Goal: Task Accomplishment & Management: Manage account settings

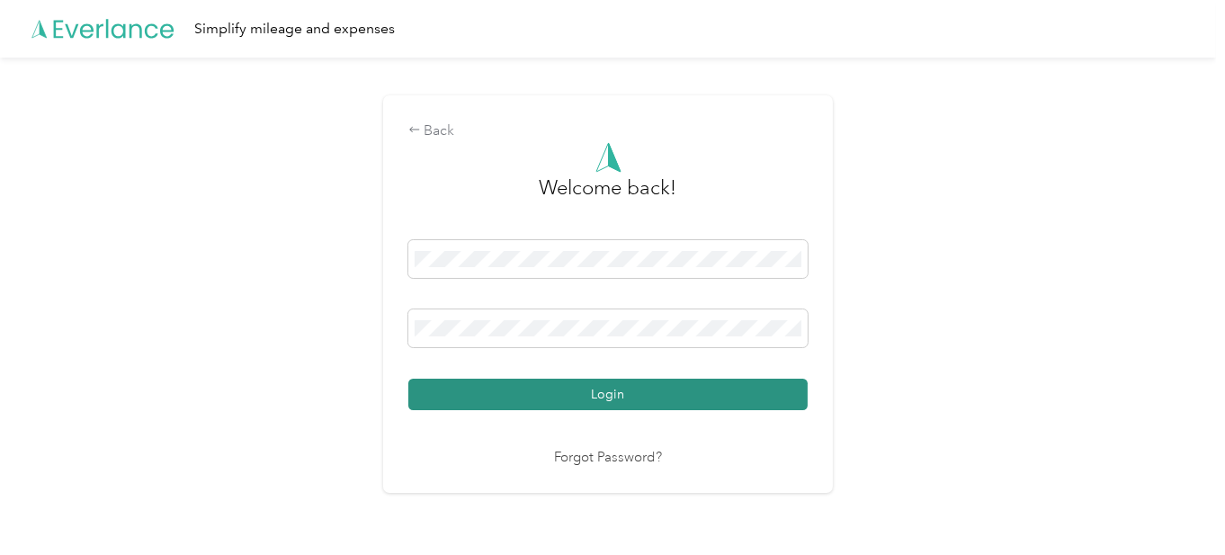
click at [518, 397] on button "Login" at bounding box center [607, 394] width 399 height 31
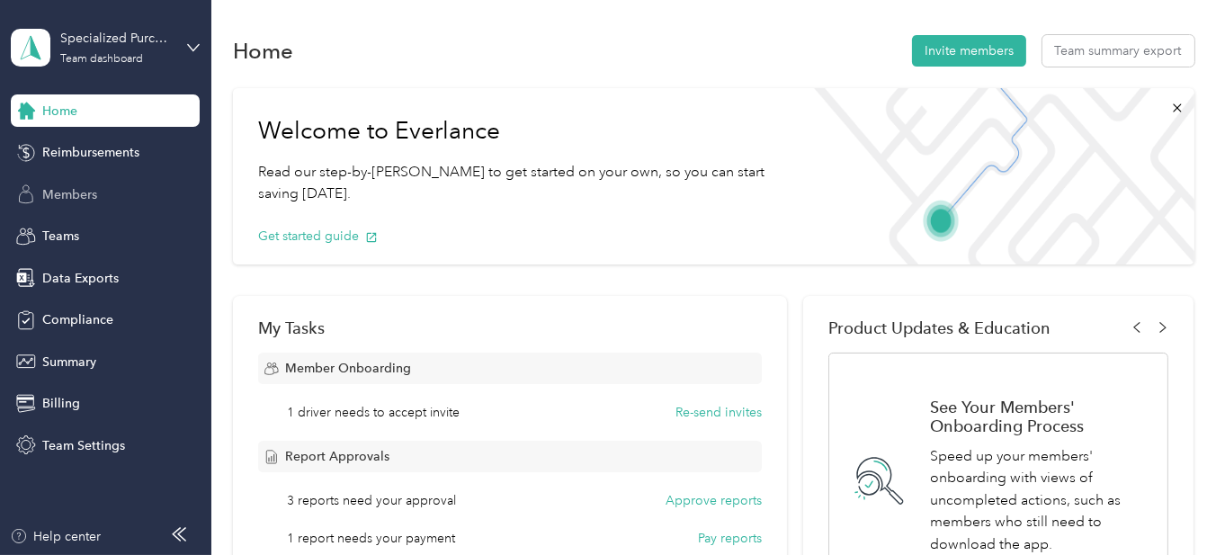
click at [100, 192] on div "Members" at bounding box center [105, 194] width 189 height 32
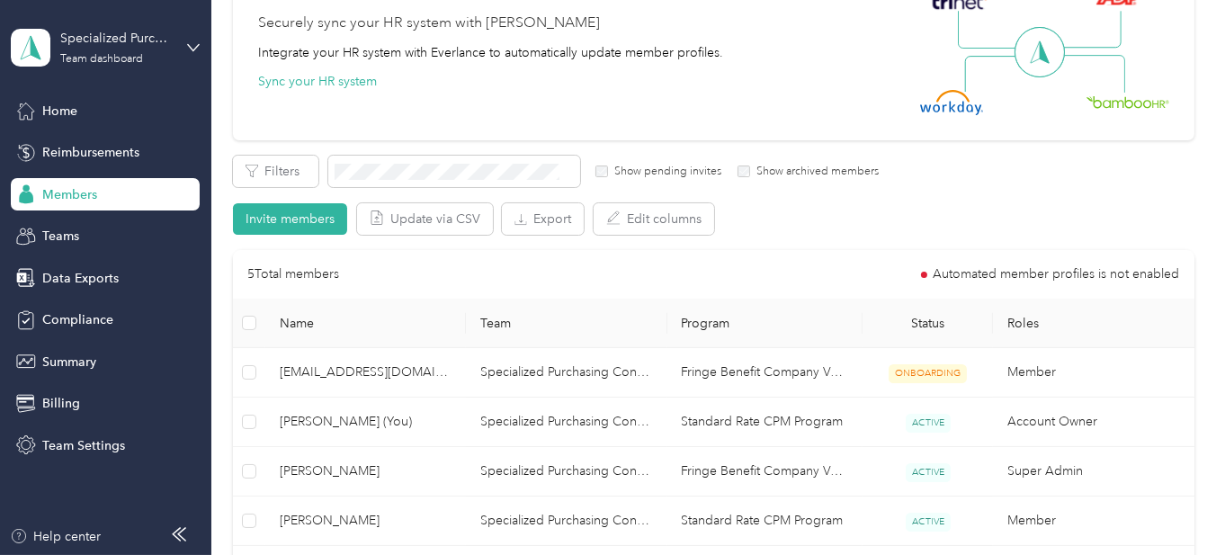
scroll to position [270, 0]
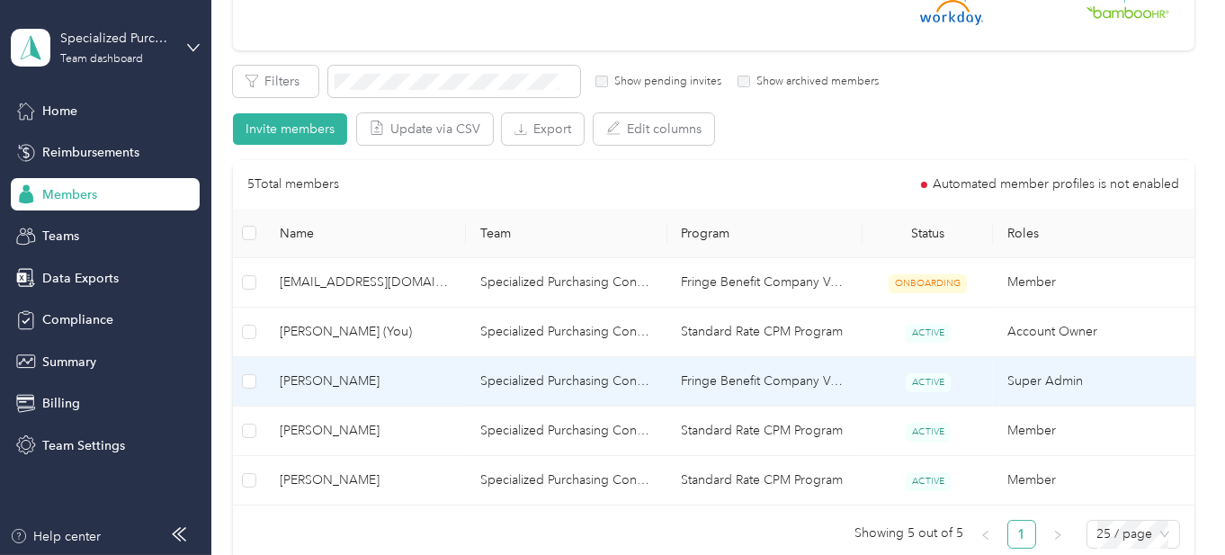
click at [319, 380] on span "[PERSON_NAME]" at bounding box center [366, 381] width 172 height 20
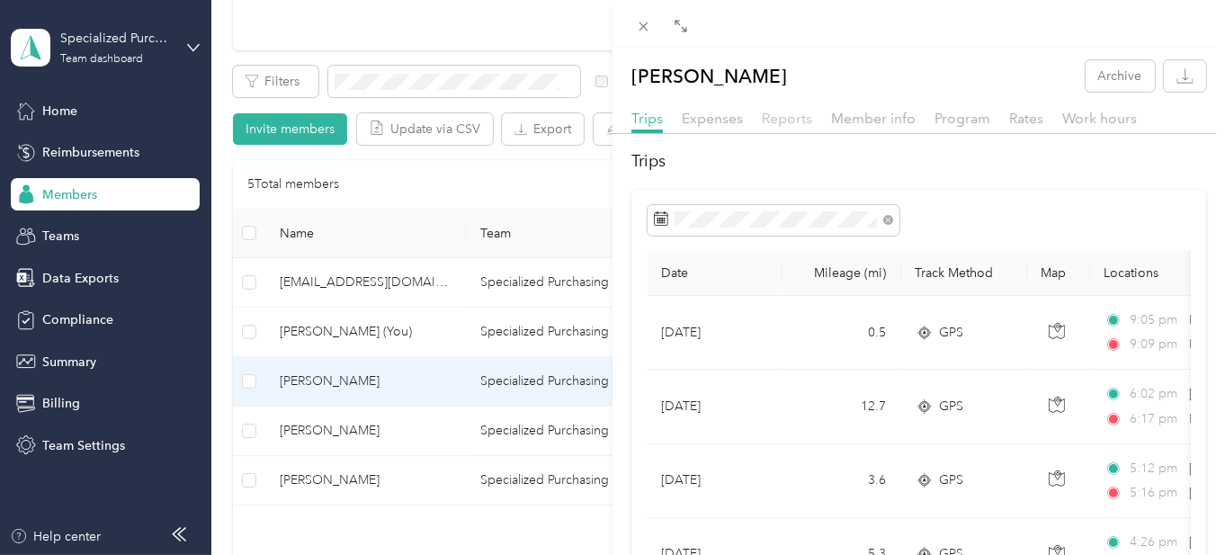
click at [791, 118] on span "Reports" at bounding box center [787, 118] width 50 height 17
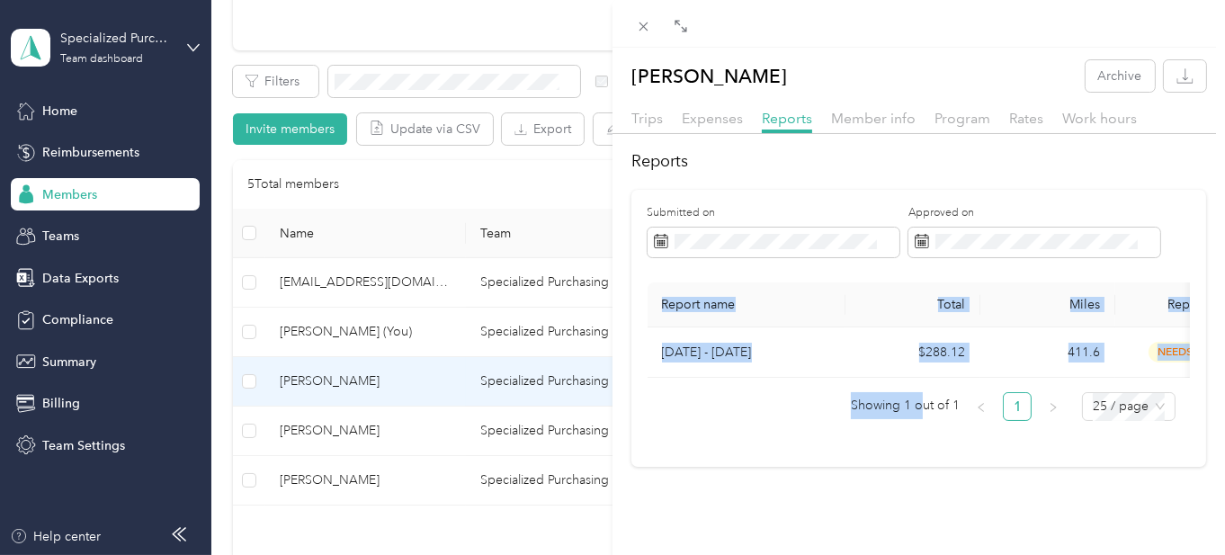
drag, startPoint x: 914, startPoint y: 391, endPoint x: 994, endPoint y: 387, distance: 80.2
click at [994, 387] on div "Report name Total Miles Report status Submitted on [DATE] - [DATE] $288.12 411.…" at bounding box center [919, 351] width 543 height 139
click at [823, 289] on th "Report name" at bounding box center [747, 304] width 198 height 45
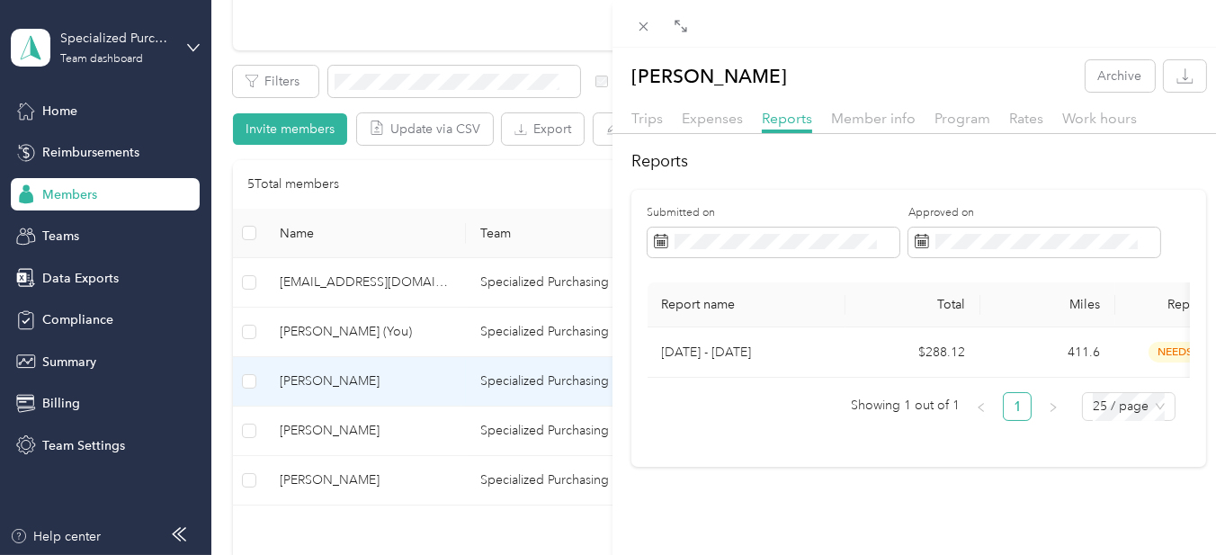
click at [329, 480] on div "[PERSON_NAME] Archive Trips Expenses Reports Member info Program Rates Work hou…" at bounding box center [612, 277] width 1225 height 555
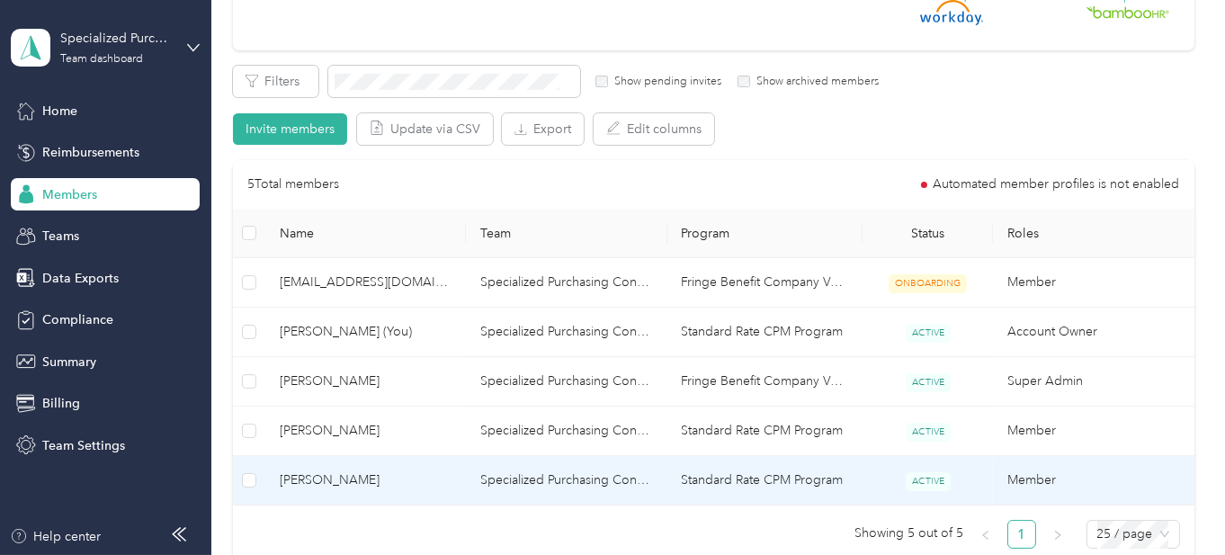
click at [333, 480] on span "[PERSON_NAME]" at bounding box center [366, 480] width 172 height 20
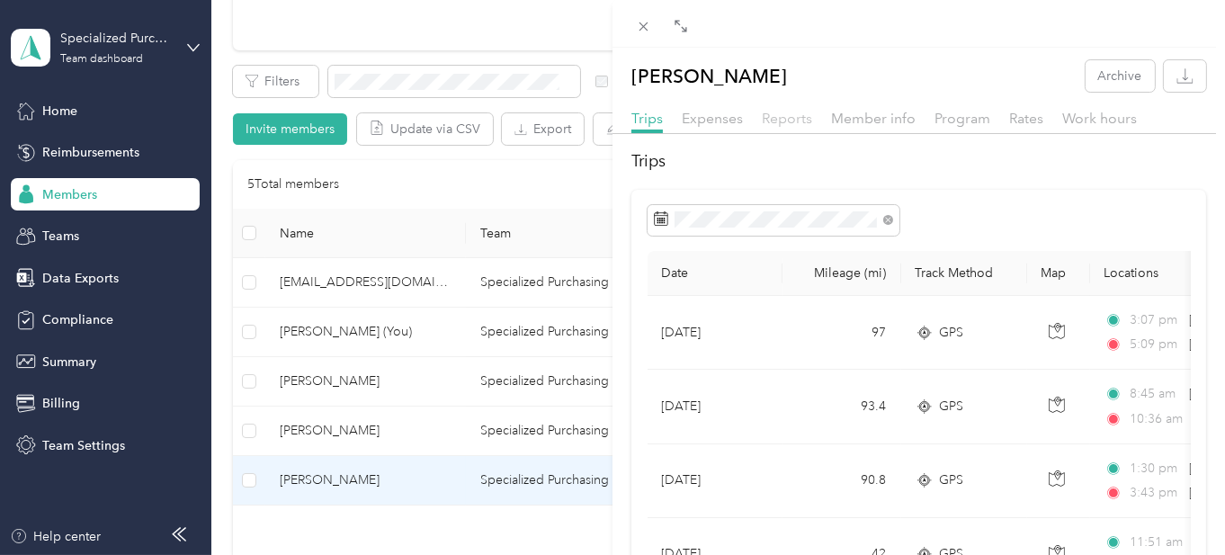
click at [792, 121] on span "Reports" at bounding box center [787, 118] width 50 height 17
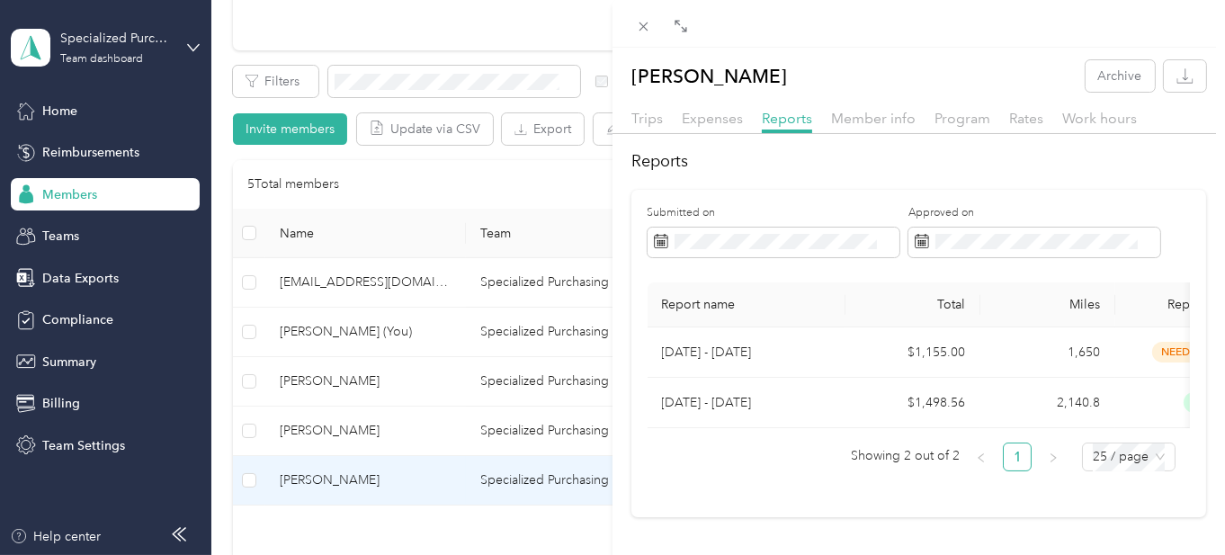
click at [290, 429] on div "[PERSON_NAME] Archive Trips Expenses Reports Member info Program Rates Work hou…" at bounding box center [612, 277] width 1225 height 555
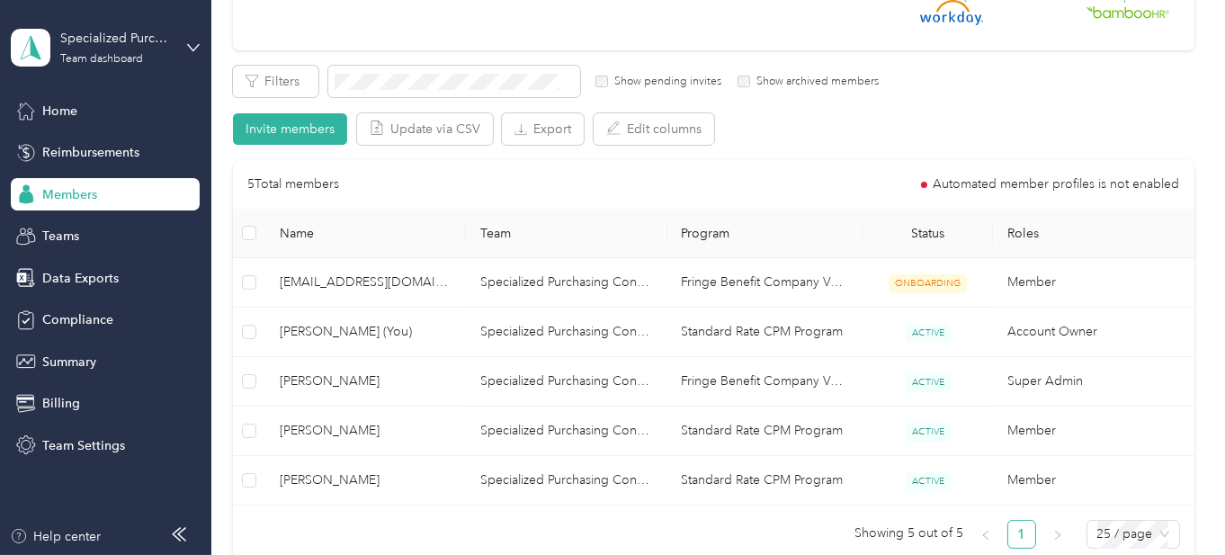
click at [290, 429] on div at bounding box center [612, 277] width 1225 height 555
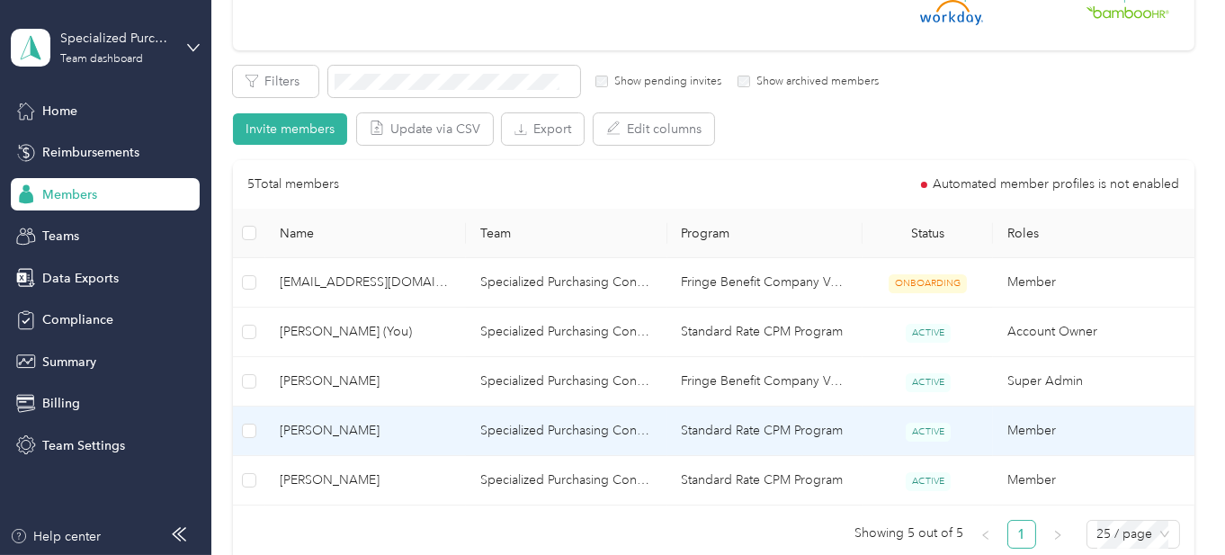
click at [334, 433] on span "[PERSON_NAME]" at bounding box center [366, 431] width 172 height 20
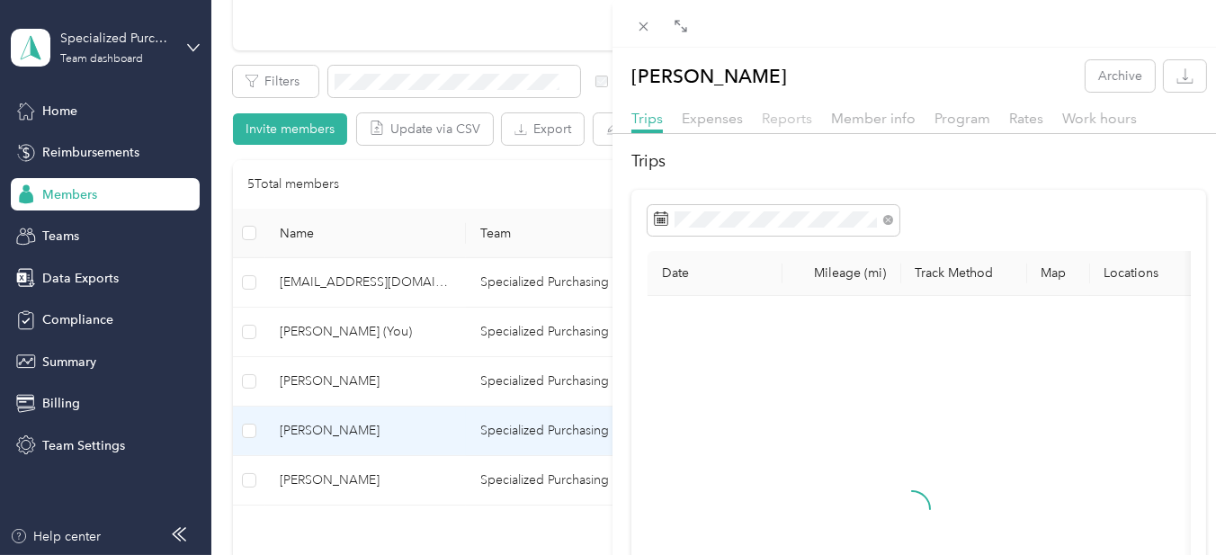
click at [787, 118] on span "Reports" at bounding box center [787, 118] width 50 height 17
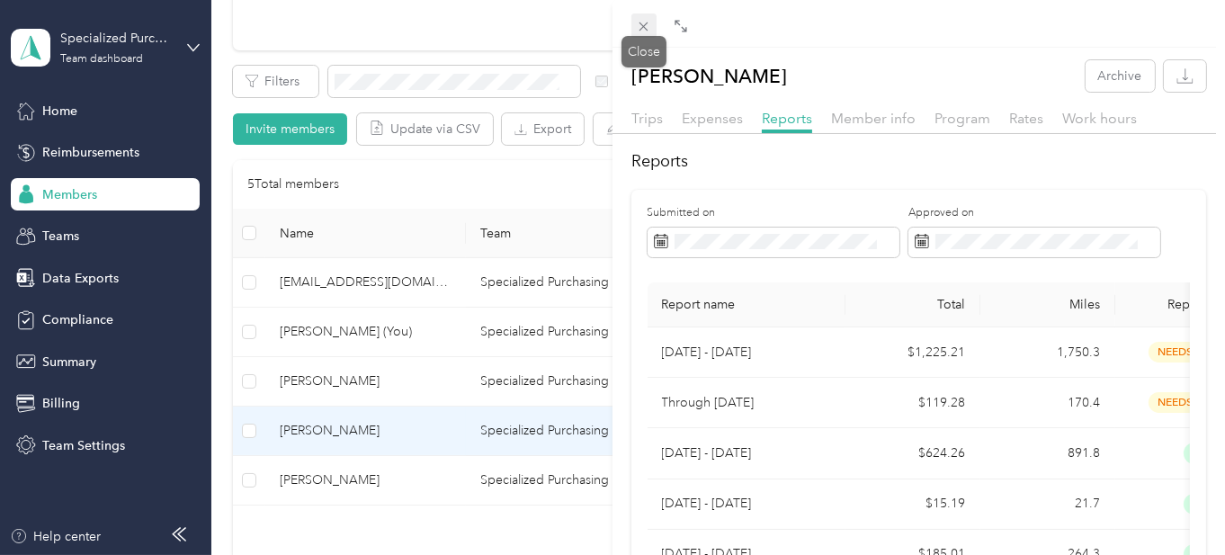
click at [645, 24] on icon at bounding box center [643, 26] width 9 height 9
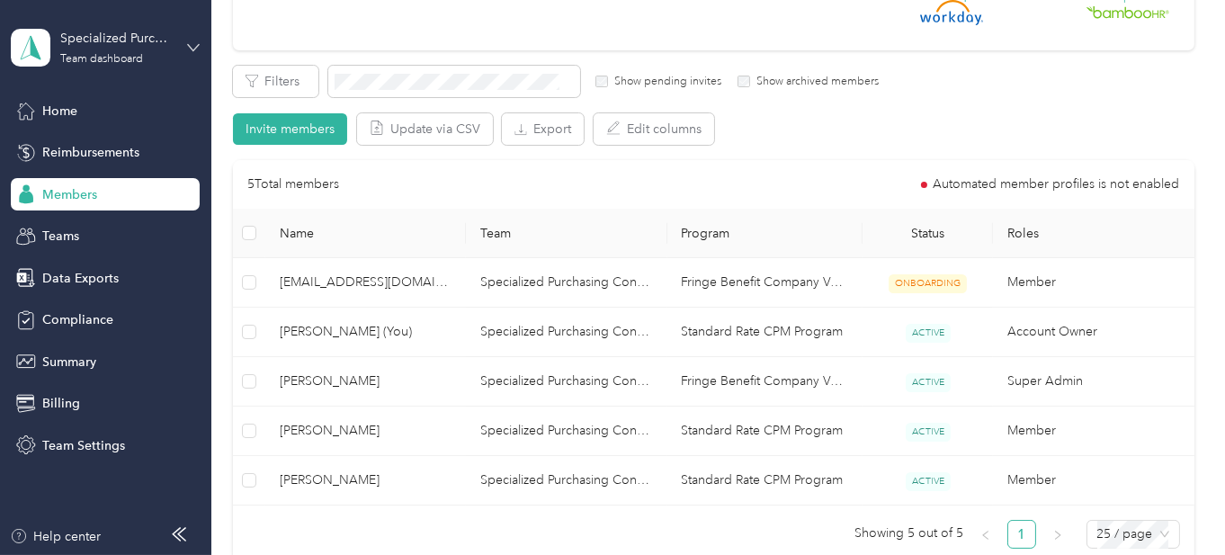
click at [187, 45] on div "Specialized Purchasing Consultants Team dashboard" at bounding box center [105, 47] width 189 height 63
click at [92, 237] on div "You’re signed in as [PERSON_NAME][EMAIL_ADDRESS][DOMAIN_NAME] Team dashboard Pe…" at bounding box center [252, 156] width 480 height 183
click at [184, 46] on div "Specialized Purchasing Consultants Team dashboard" at bounding box center [105, 47] width 189 height 63
click at [52, 221] on div "Log out" at bounding box center [61, 229] width 69 height 19
